Goal: Information Seeking & Learning: Check status

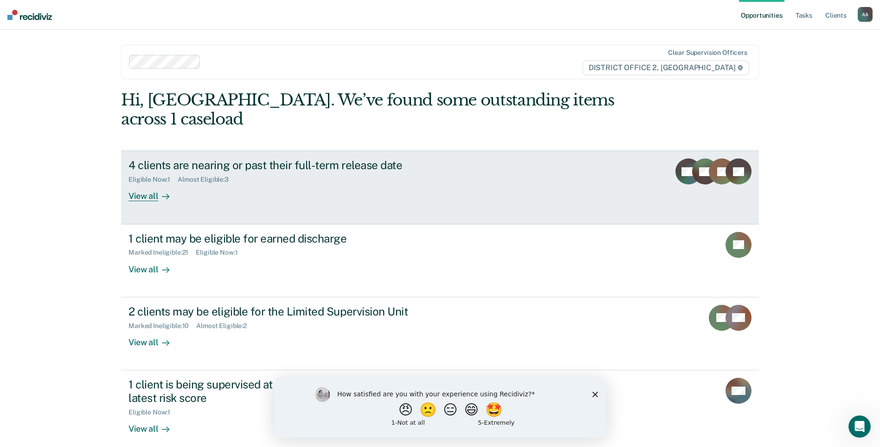
click at [578, 192] on link "4 clients are nearing or past their full-term release date Eligible Now : 1 Alm…" at bounding box center [440, 186] width 638 height 73
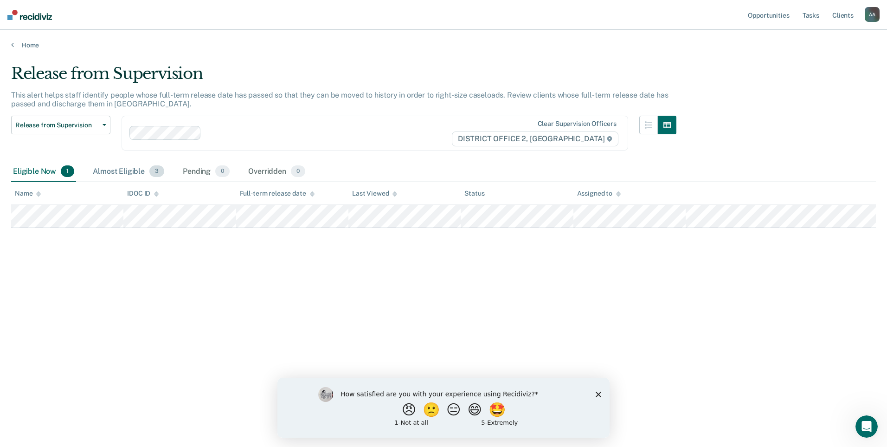
click at [144, 175] on div "Almost Eligible 3" at bounding box center [128, 172] width 75 height 20
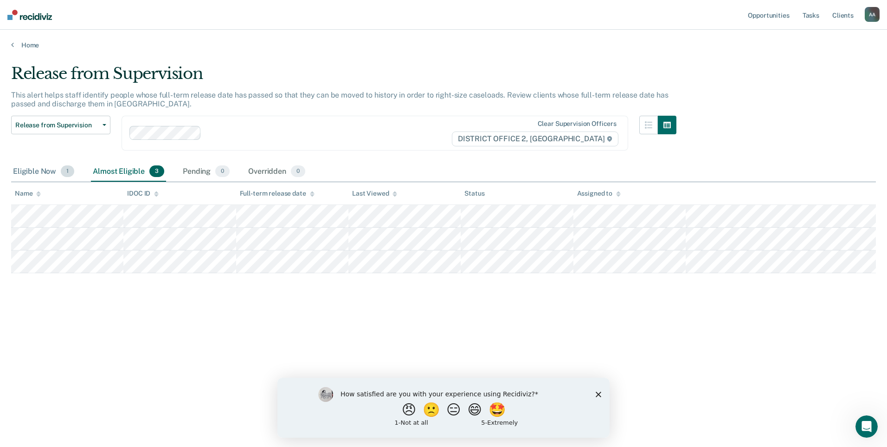
click at [27, 170] on div "Eligible Now 1" at bounding box center [43, 172] width 65 height 20
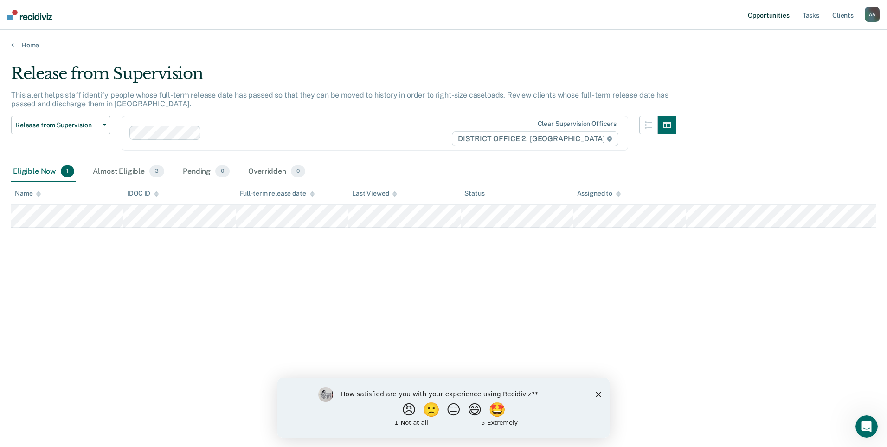
click at [749, 7] on link "Opportunities" at bounding box center [768, 15] width 45 height 30
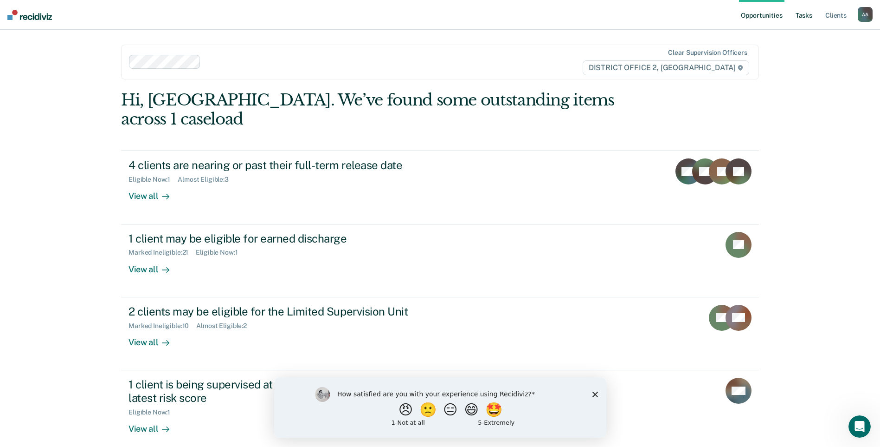
click at [806, 13] on link "Tasks" at bounding box center [804, 15] width 20 height 30
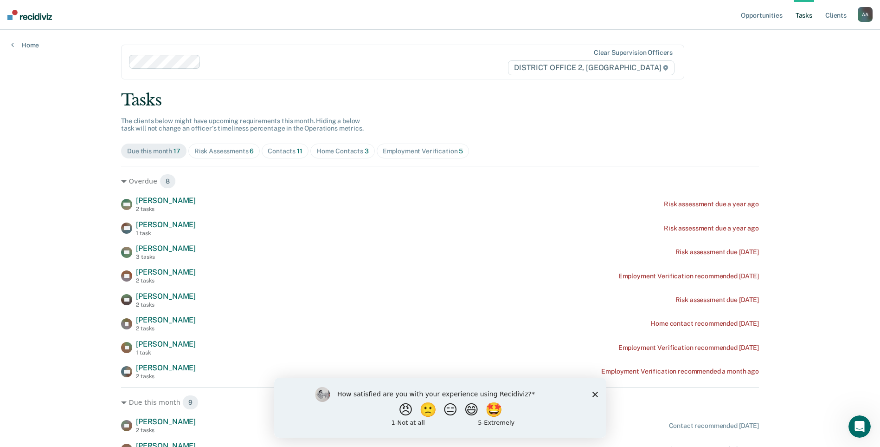
click at [225, 149] on div "Risk Assessments 6" at bounding box center [224, 151] width 60 height 8
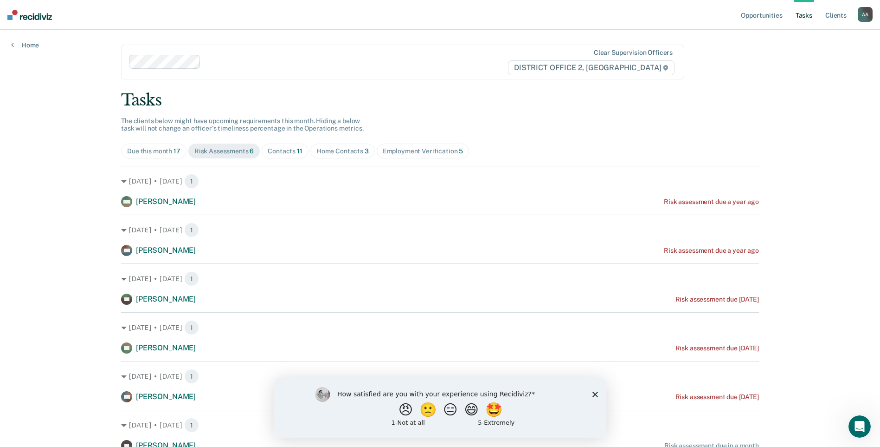
scroll to position [41, 0]
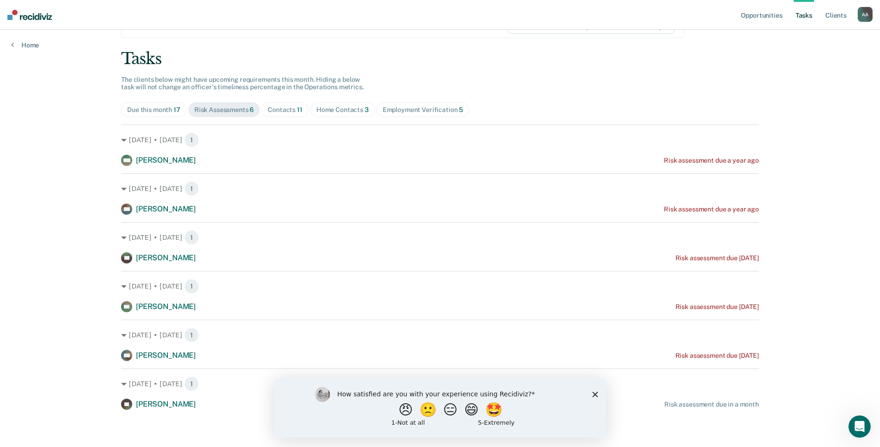
click at [592, 392] on icon "Close survey" at bounding box center [595, 394] width 6 height 6
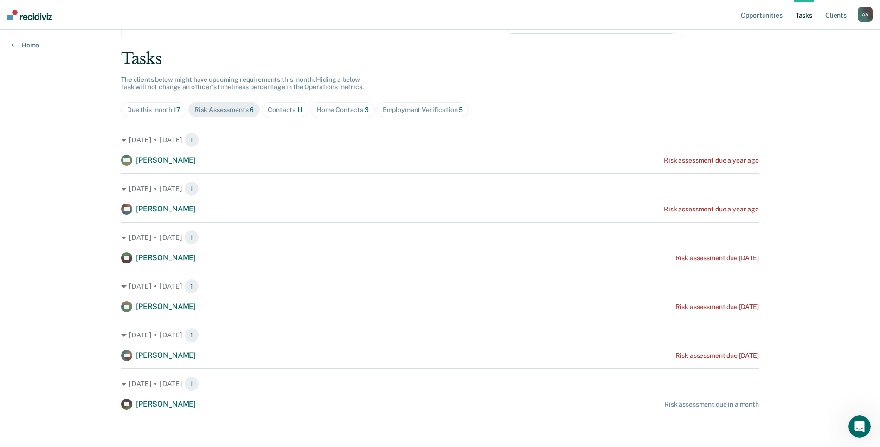
drag, startPoint x: 344, startPoint y: 107, endPoint x: 428, endPoint y: 104, distance: 83.6
click at [344, 107] on div "Home Contacts 3" at bounding box center [343, 110] width 52 height 8
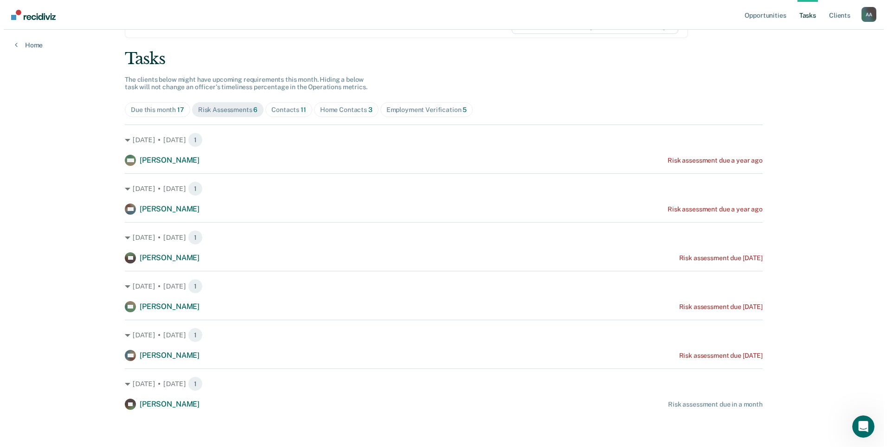
scroll to position [0, 0]
